Goal: Task Accomplishment & Management: Manage account settings

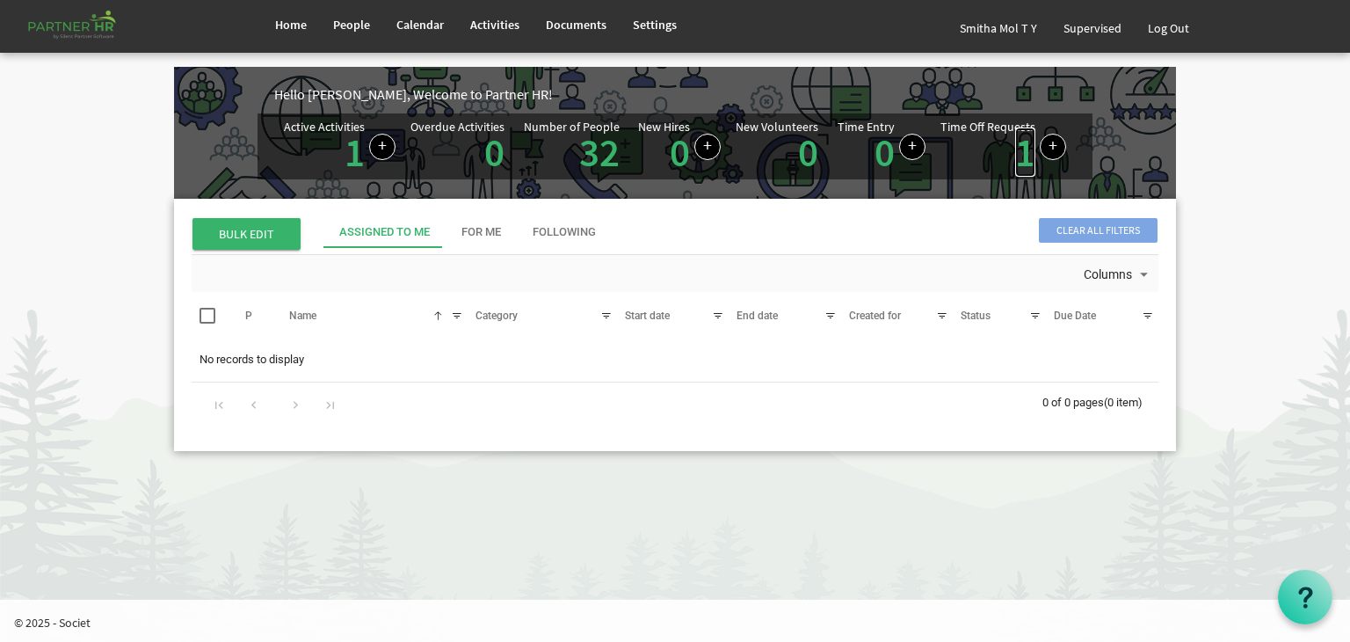
click at [1025, 164] on link "1" at bounding box center [1025, 151] width 20 height 49
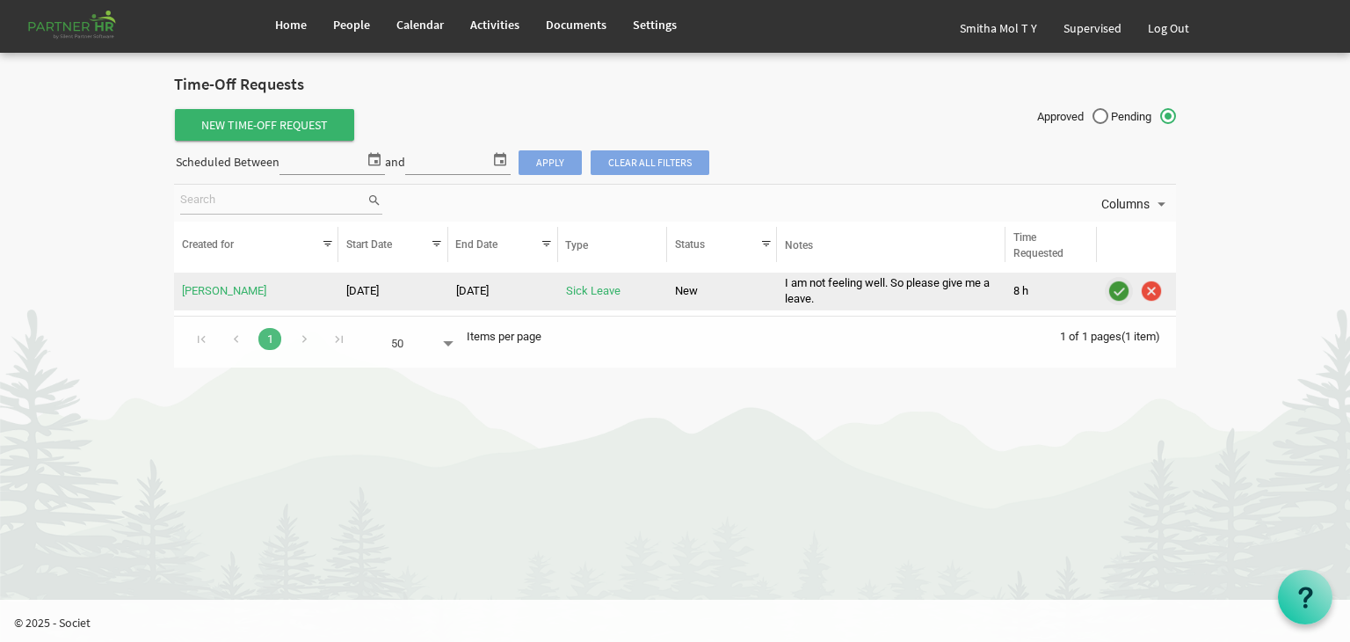
click at [1118, 291] on img "is template cell column header" at bounding box center [1119, 291] width 26 height 26
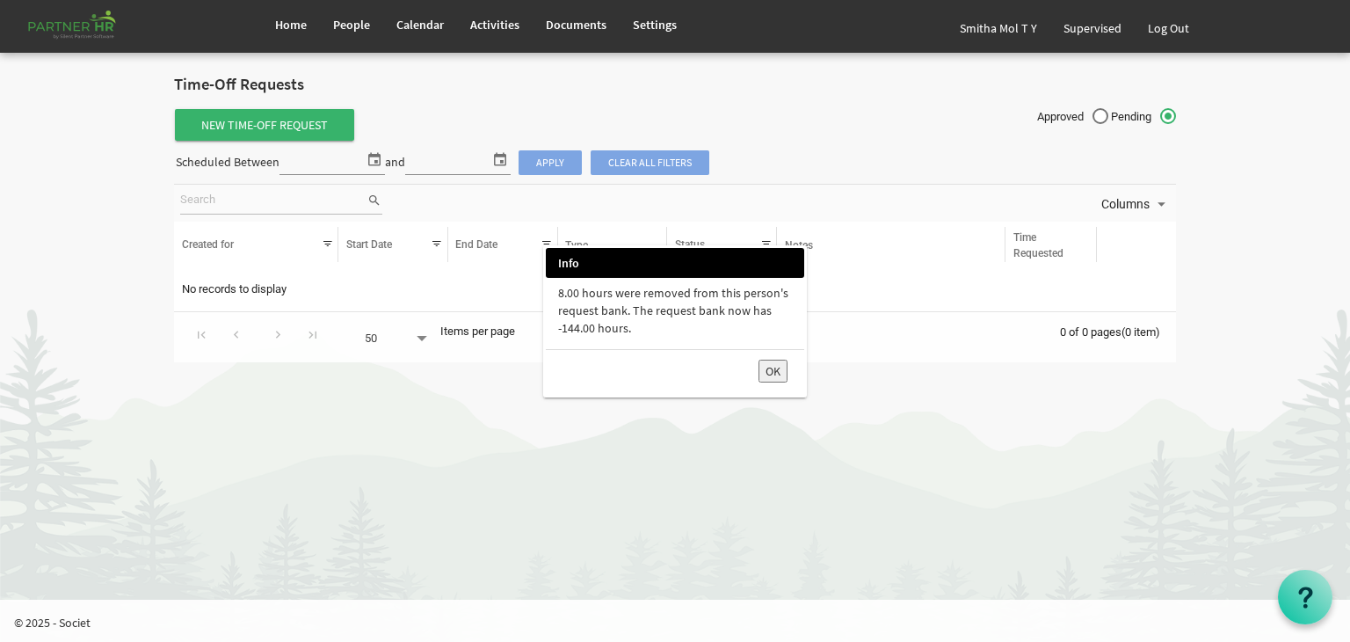
click at [774, 370] on button "OK" at bounding box center [773, 371] width 29 height 23
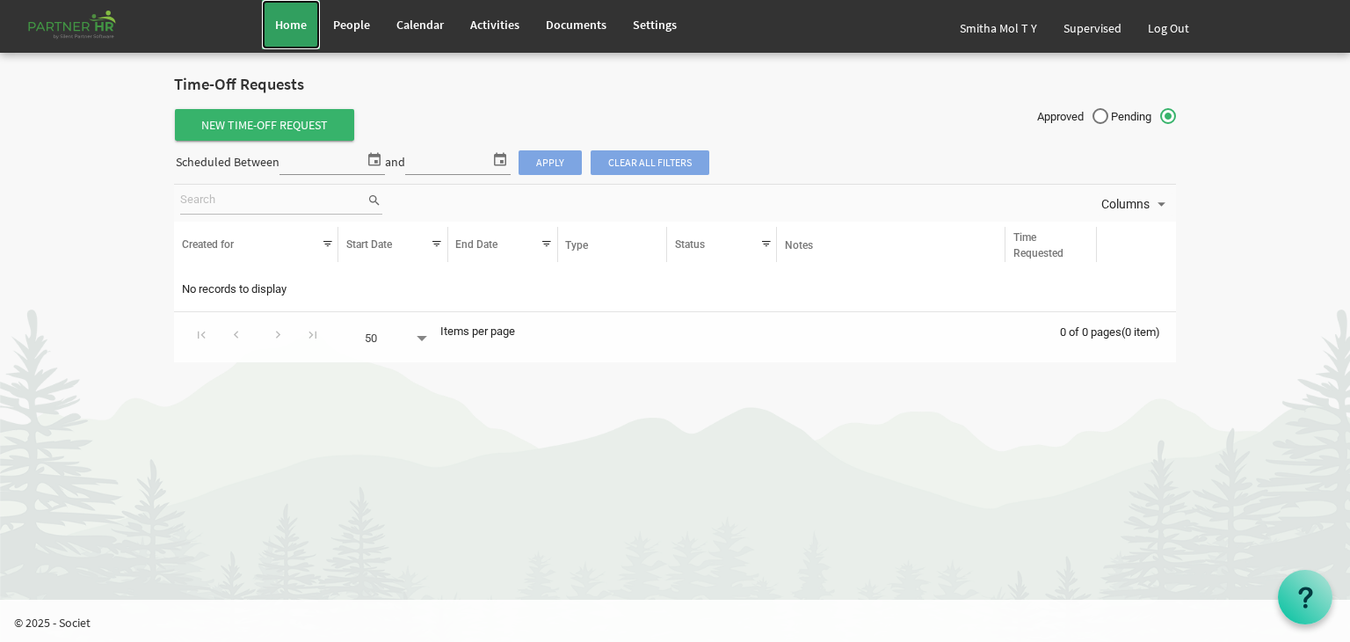
click at [290, 30] on span "Home" at bounding box center [291, 25] width 32 height 16
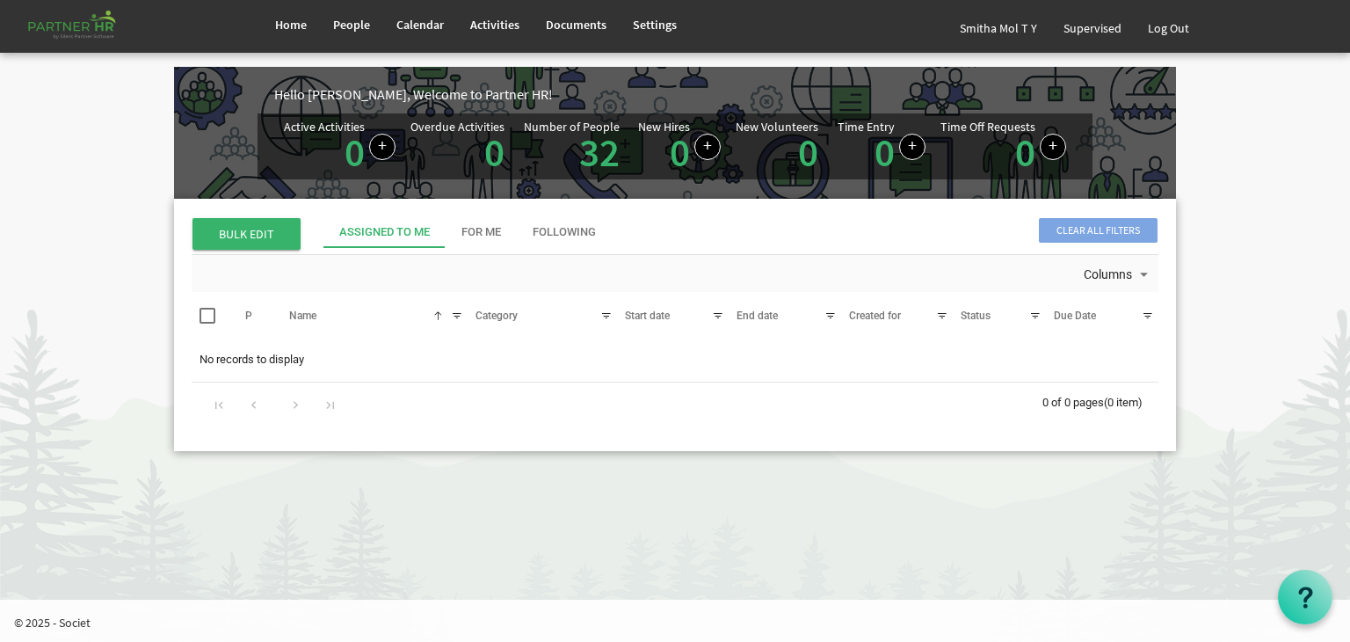
click at [1238, 350] on body "Home People Calendar" at bounding box center [675, 240] width 1350 height 481
click at [1167, 23] on link "Log Out" at bounding box center [1169, 28] width 68 height 49
